Goal: Information Seeking & Learning: Learn about a topic

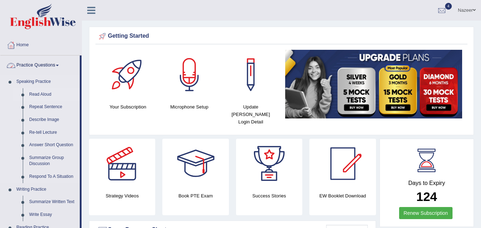
click at [37, 91] on link "Read Aloud" at bounding box center [53, 94] width 54 height 13
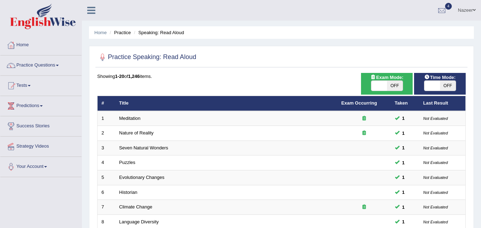
click at [389, 83] on span "OFF" at bounding box center [395, 86] width 16 height 10
checkbox input "true"
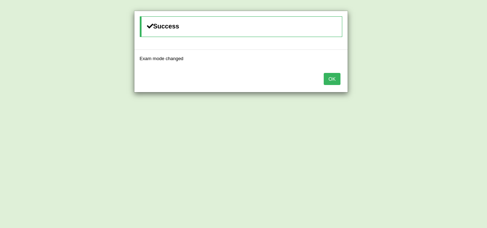
click at [331, 77] on button "OK" at bounding box center [331, 79] width 16 height 12
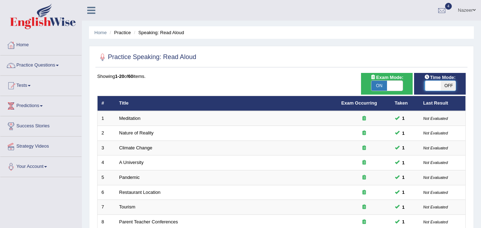
drag, startPoint x: 0, startPoint y: 0, endPoint x: 430, endPoint y: 84, distance: 438.0
click at [430, 84] on span at bounding box center [433, 86] width 16 height 10
click at [446, 82] on span "OFF" at bounding box center [448, 86] width 16 height 10
checkbox input "true"
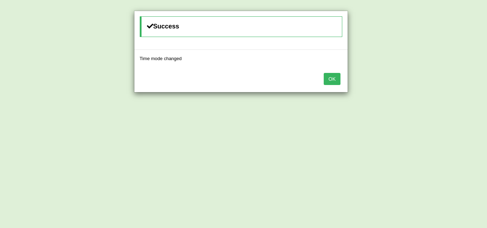
click at [330, 81] on button "OK" at bounding box center [331, 79] width 16 height 12
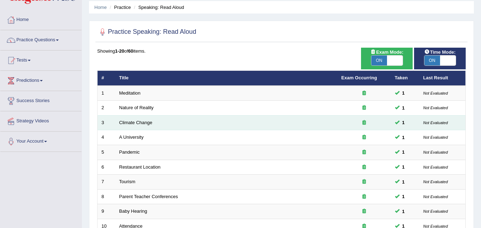
scroll to position [243, 0]
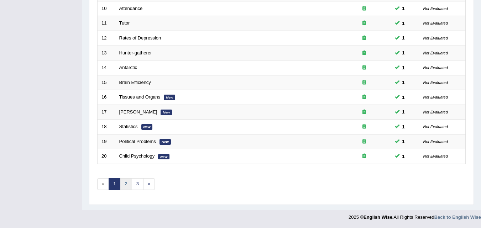
click at [129, 182] on link "2" at bounding box center [126, 184] width 12 height 12
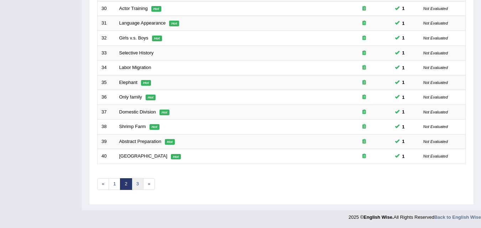
click at [140, 181] on link "3" at bounding box center [138, 184] width 12 height 12
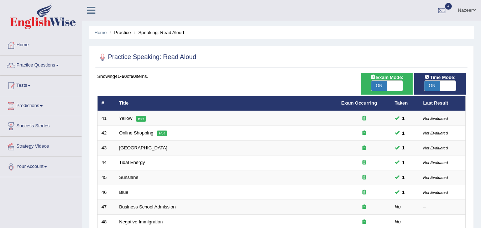
click at [393, 85] on span at bounding box center [395, 86] width 16 height 10
checkbox input "false"
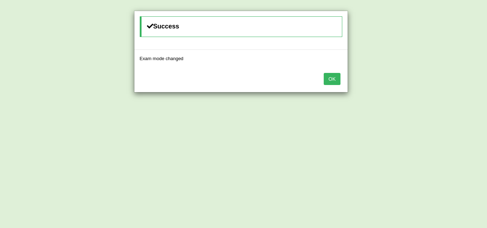
click at [337, 75] on button "OK" at bounding box center [331, 79] width 16 height 12
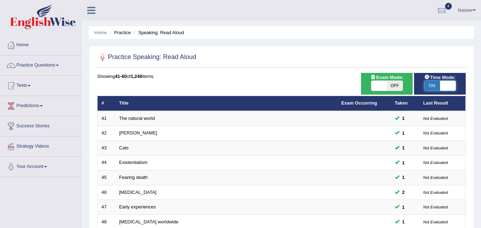
click at [441, 83] on span at bounding box center [448, 86] width 16 height 10
checkbox input "false"
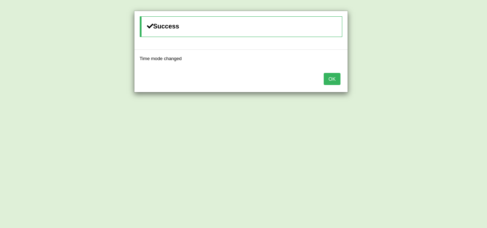
click at [332, 77] on button "OK" at bounding box center [331, 79] width 16 height 12
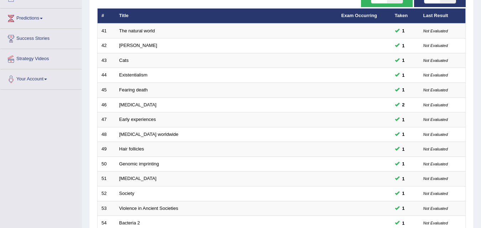
scroll to position [243, 0]
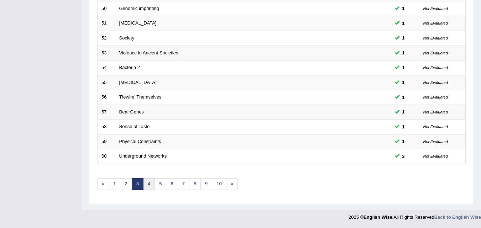
click at [151, 189] on link "4" at bounding box center [149, 184] width 12 height 12
